Goal: Check status: Check status

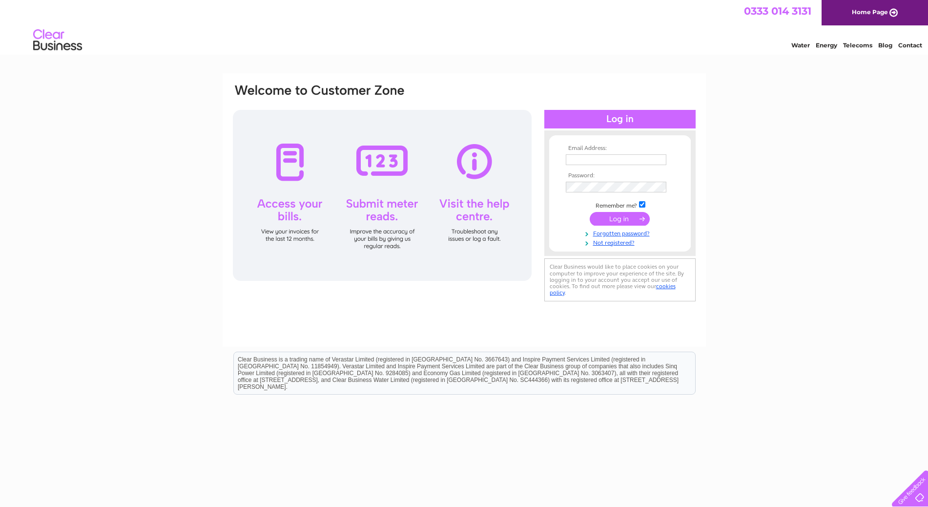
type input "[EMAIL_ADDRESS][DOMAIN_NAME]"
click at [617, 223] on input "submit" at bounding box center [620, 219] width 60 height 14
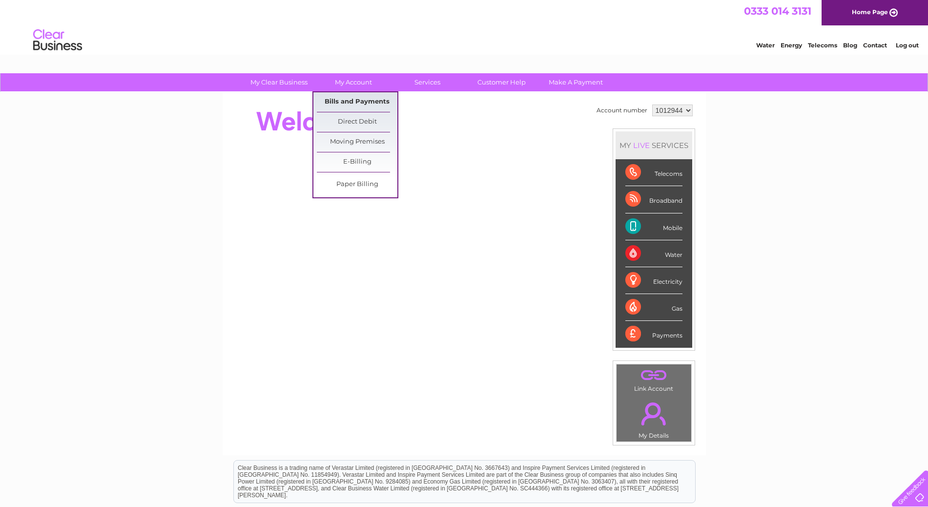
click at [348, 105] on link "Bills and Payments" at bounding box center [357, 102] width 81 height 20
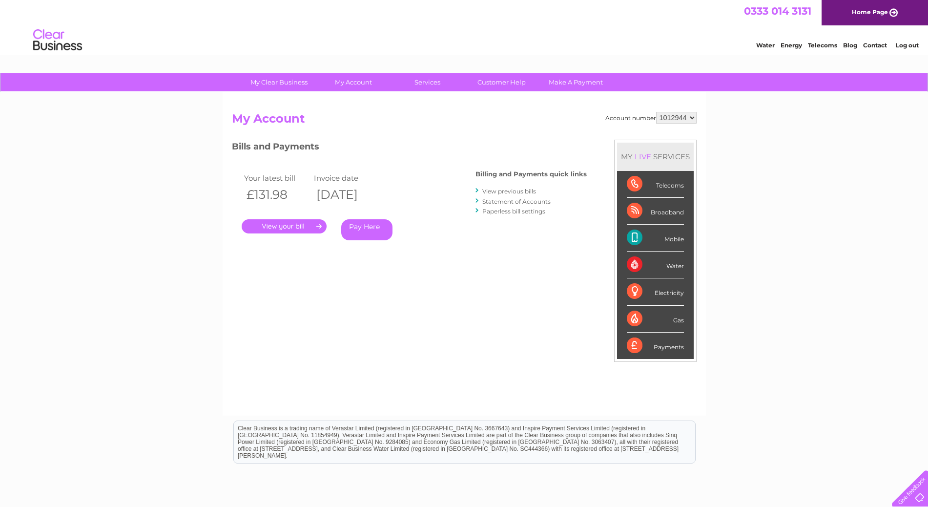
click at [285, 229] on link "." at bounding box center [284, 226] width 85 height 14
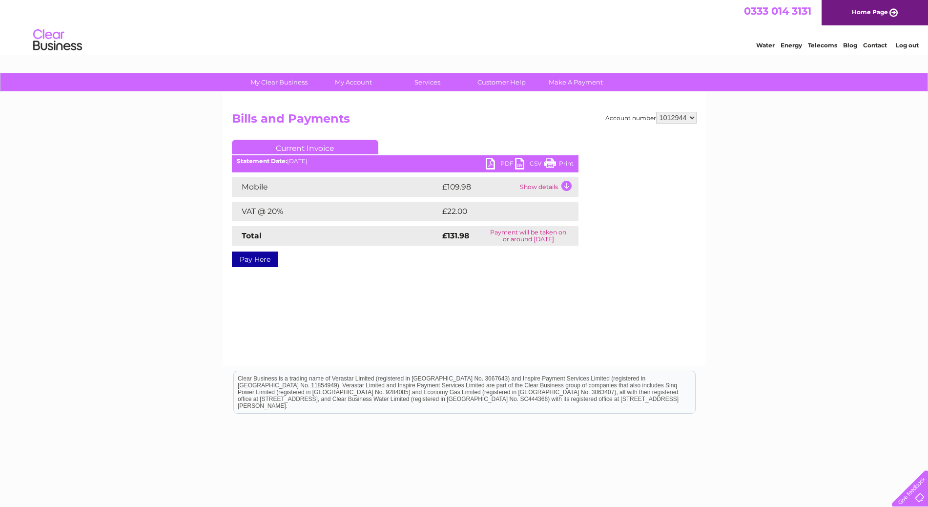
click at [497, 163] on link "PDF" at bounding box center [500, 165] width 29 height 14
